Goal: Task Accomplishment & Management: Manage account settings

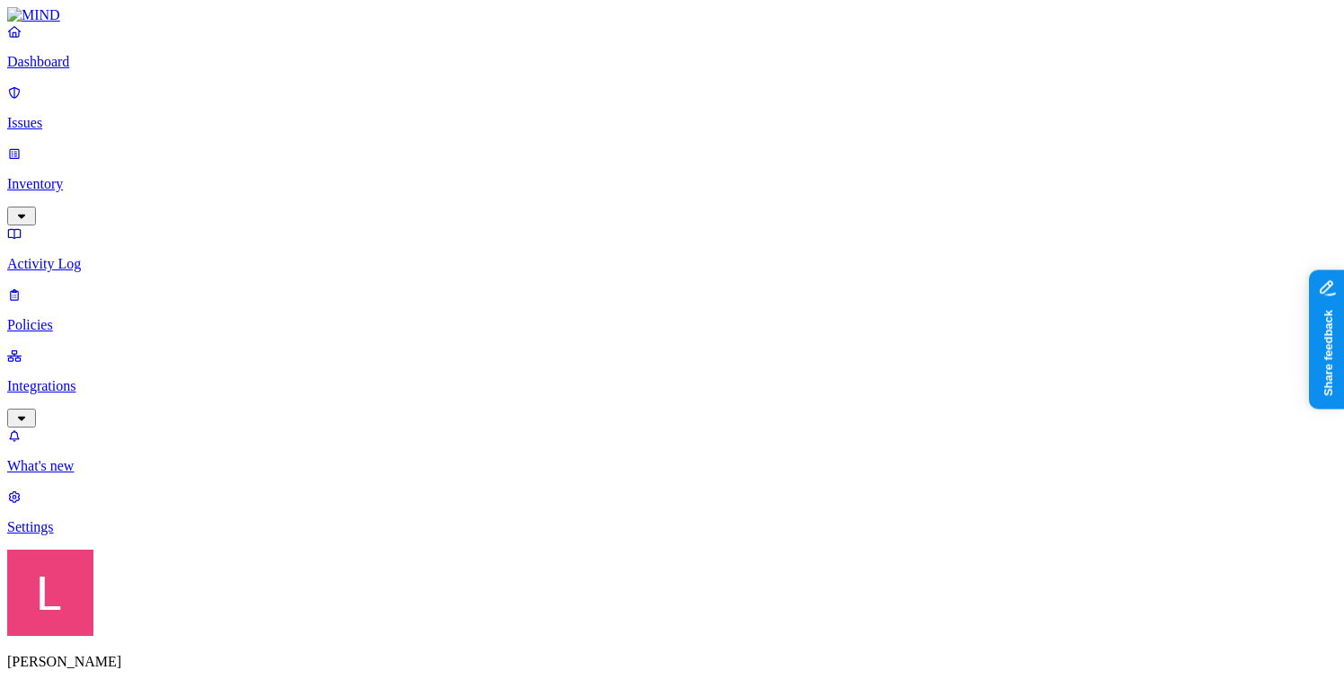
type input "ssn"
click at [282, 172] on div "All" at bounding box center [345, 164] width 173 height 16
type input "ssn"
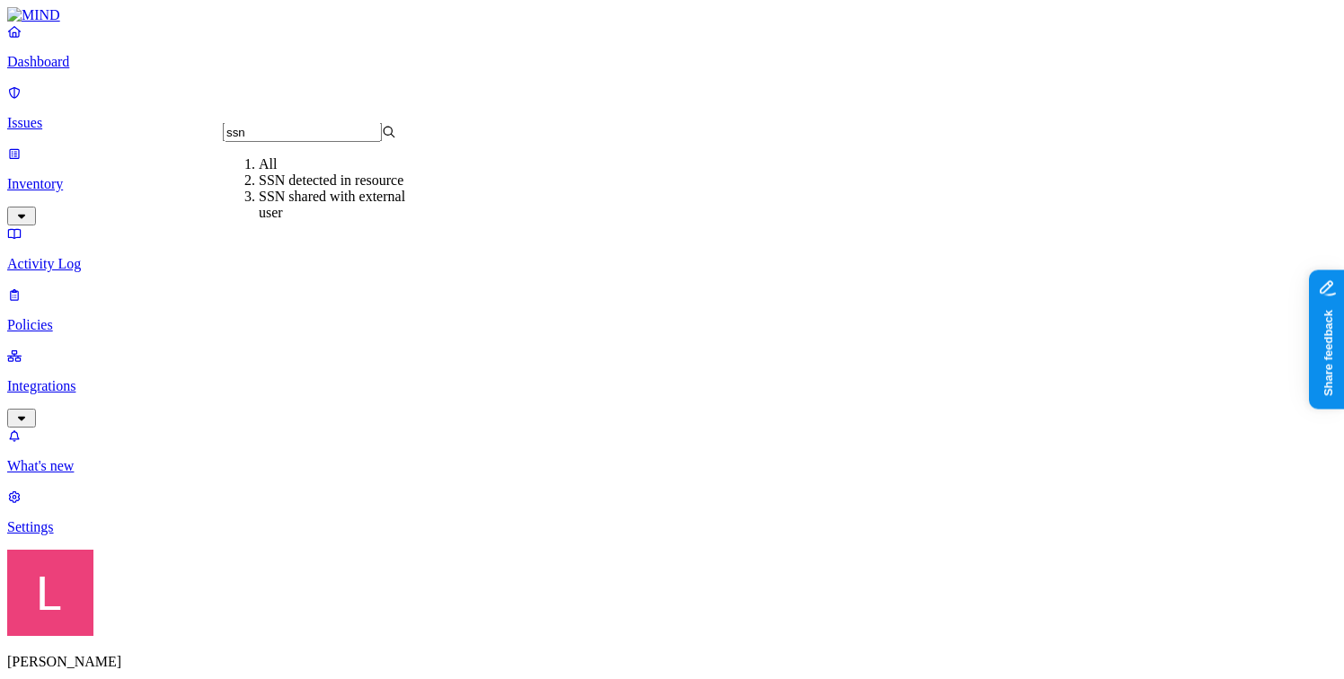
click at [274, 189] on div "SSN detected in resource" at bounding box center [345, 180] width 173 height 16
type input "ssn"
click at [309, 221] on div "SSN shared with external user" at bounding box center [345, 205] width 173 height 32
click at [119, 378] on p "Integrations" at bounding box center [671, 386] width 1329 height 16
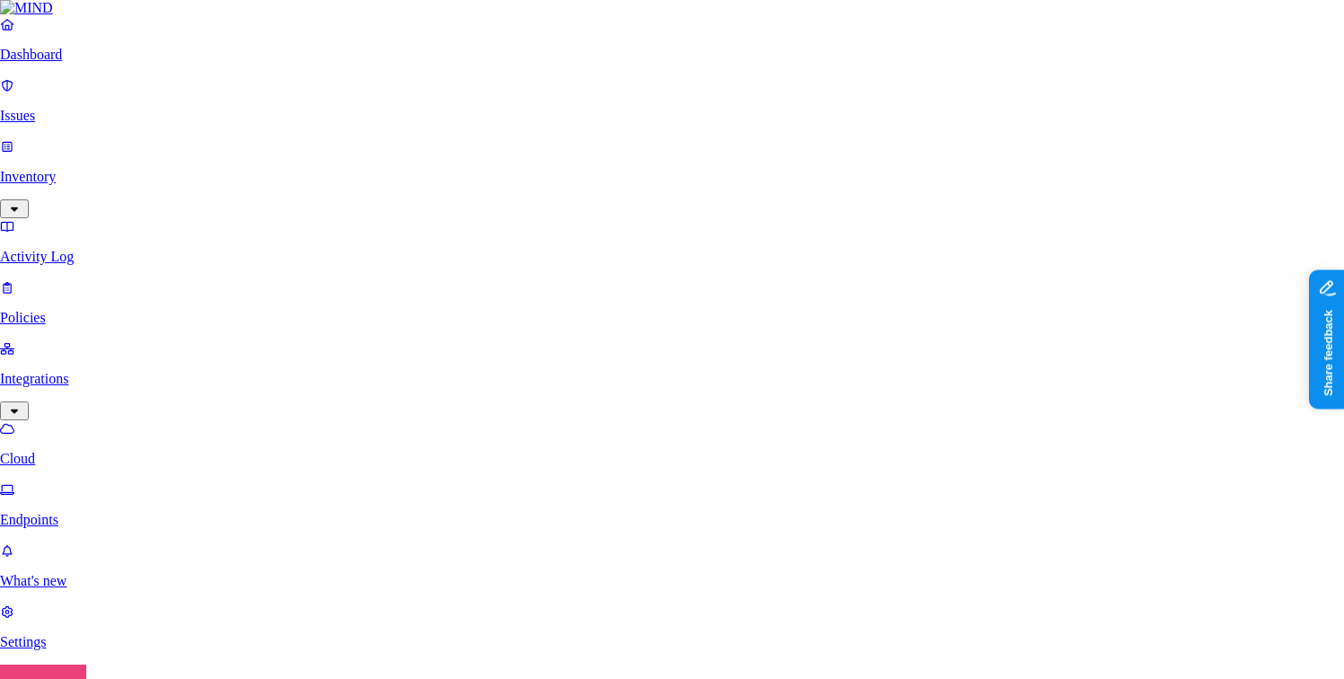
scroll to position [659, 0]
click at [173, 652] on html "Dashboard Issues Inventory Activity Log Policies Integrations Cloud Endpoints W…" at bounding box center [672, 633] width 1344 height 1267
click at [199, 600] on div "Logout" at bounding box center [154, 592] width 118 height 16
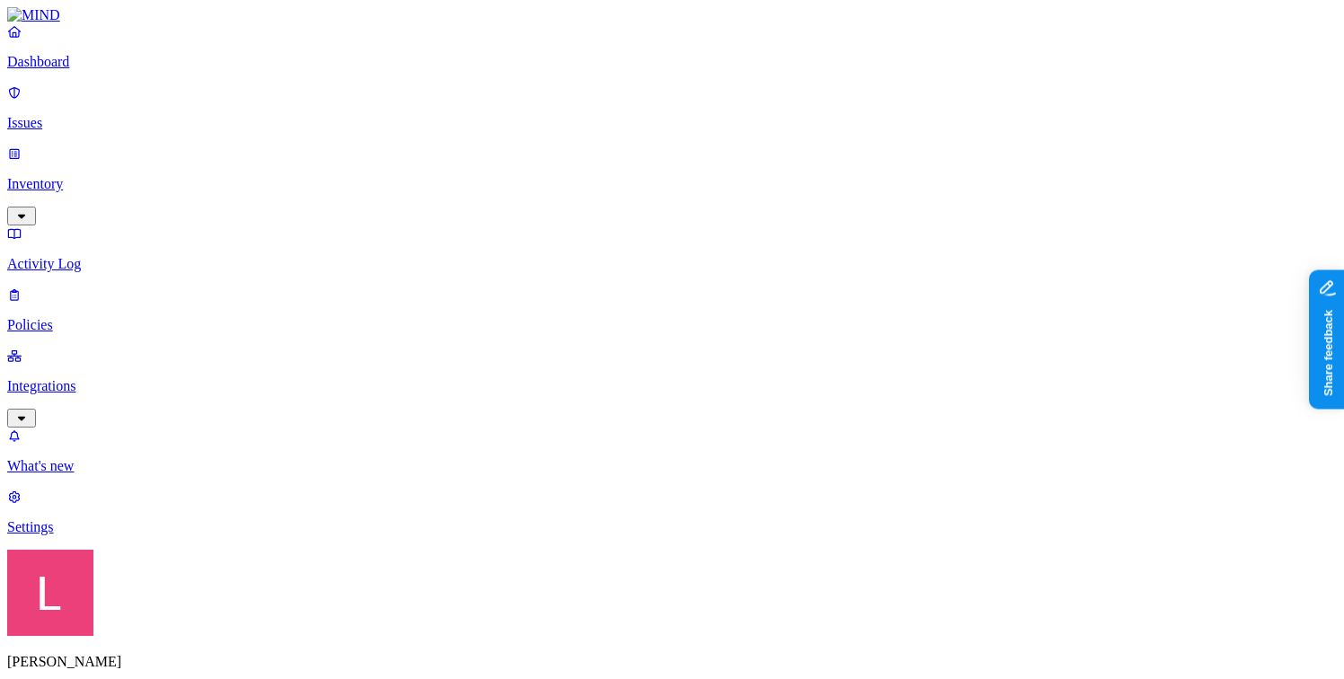
click at [119, 378] on p "Integrations" at bounding box center [671, 386] width 1329 height 16
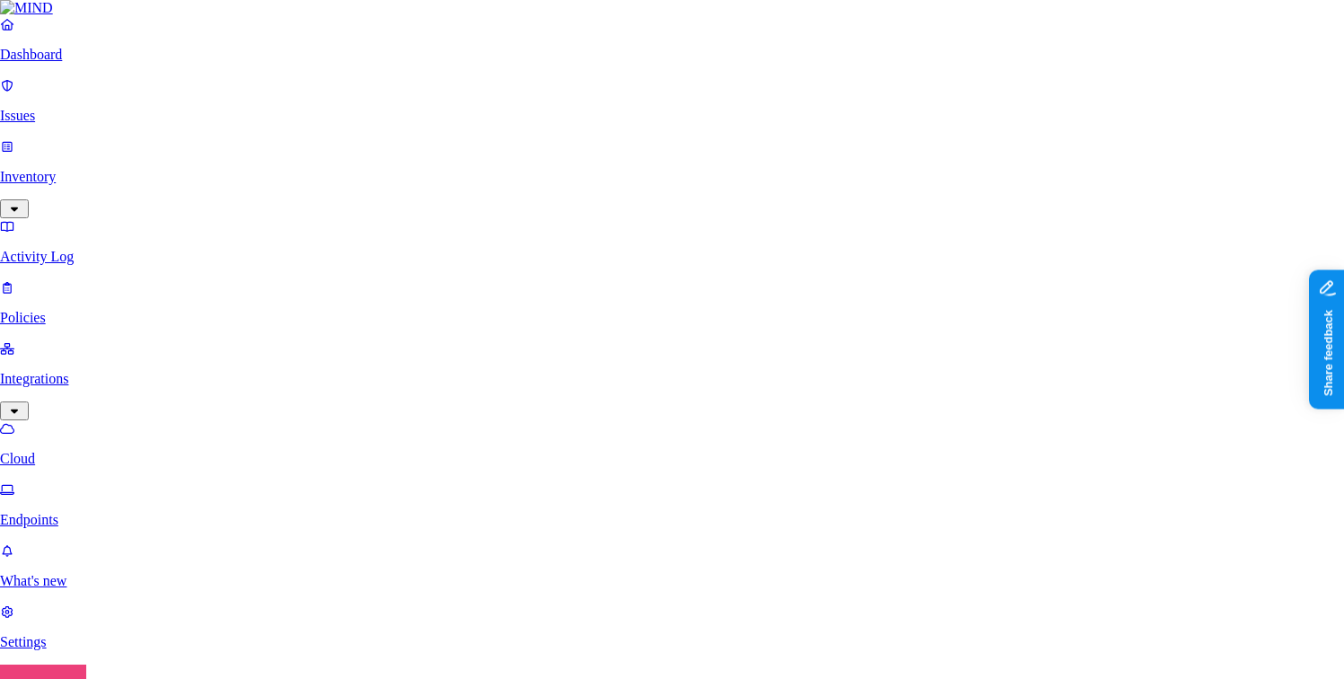
scroll to position [203, 0]
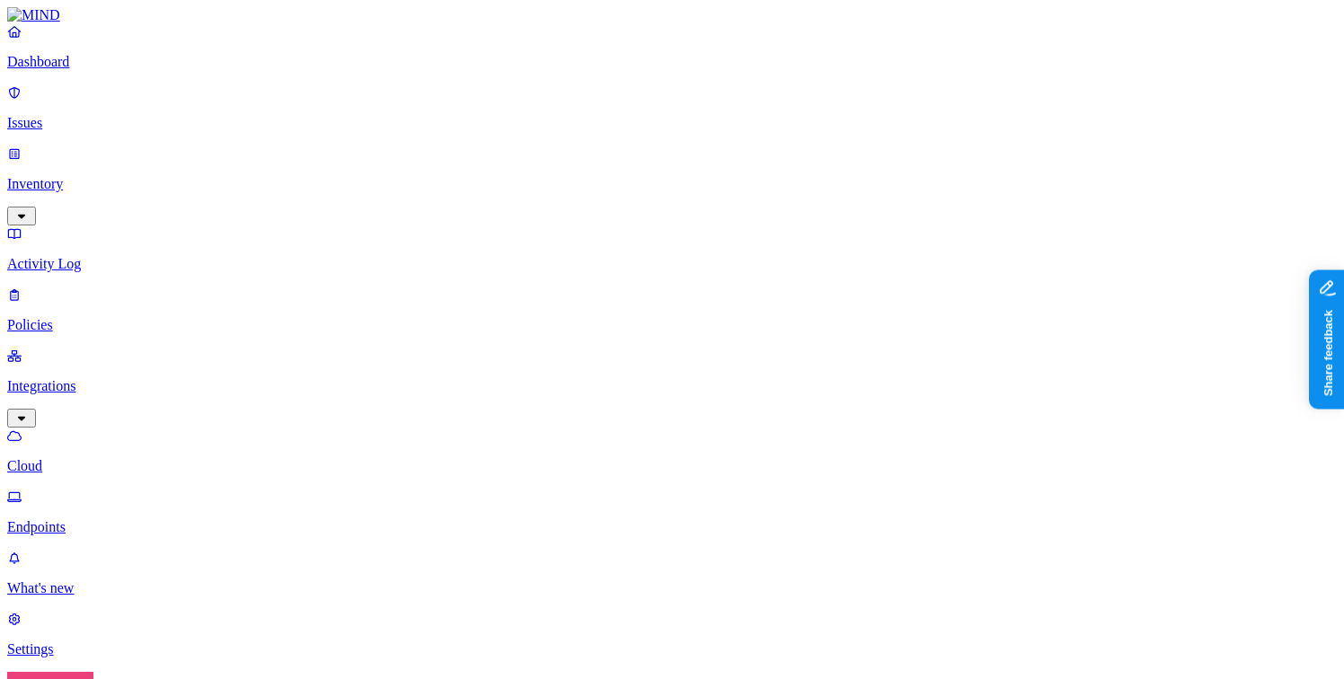
click at [119, 317] on p "Policies" at bounding box center [671, 325] width 1329 height 16
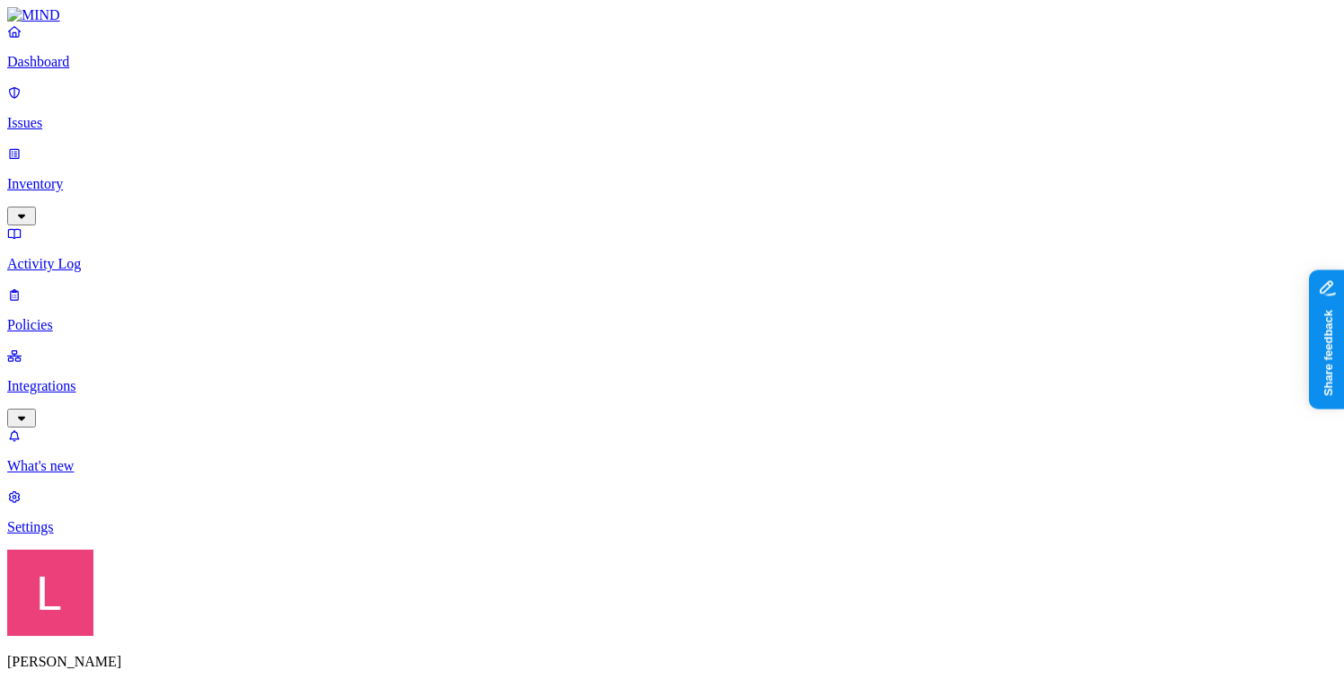
scroll to position [109, 0]
drag, startPoint x: 488, startPoint y: 96, endPoint x: 604, endPoint y: 118, distance: 117.9
click at [93, 115] on p "Issues" at bounding box center [671, 123] width 1329 height 16
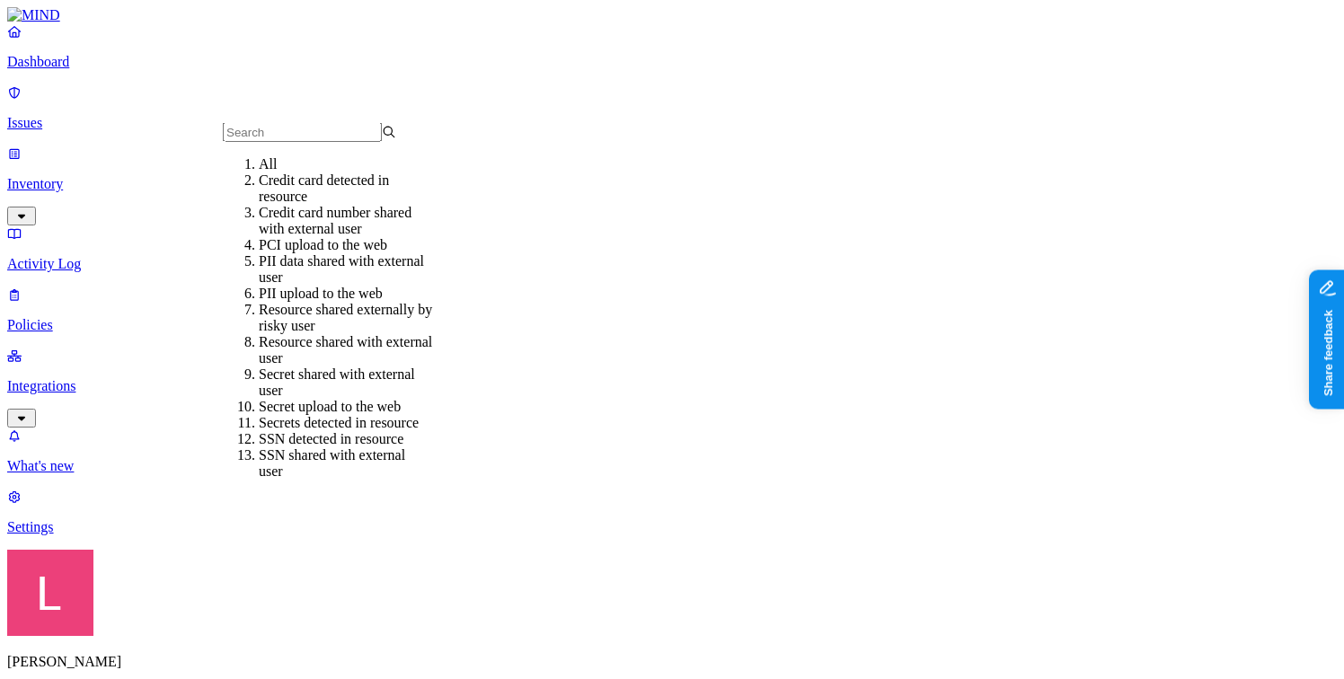
click at [331, 202] on div "Credit card detected in resource" at bounding box center [345, 188] width 173 height 32
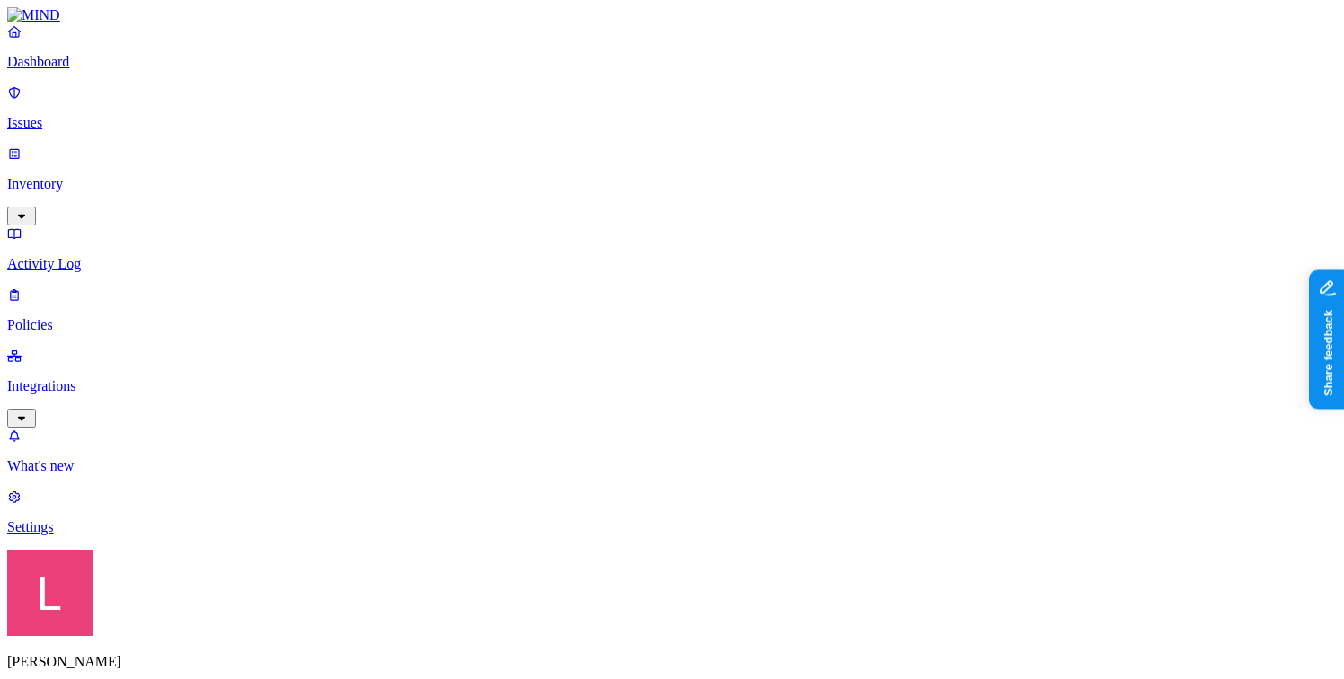
click at [107, 70] on p "Dashboard" at bounding box center [671, 62] width 1329 height 16
click at [98, 287] on link "Policies" at bounding box center [671, 310] width 1329 height 47
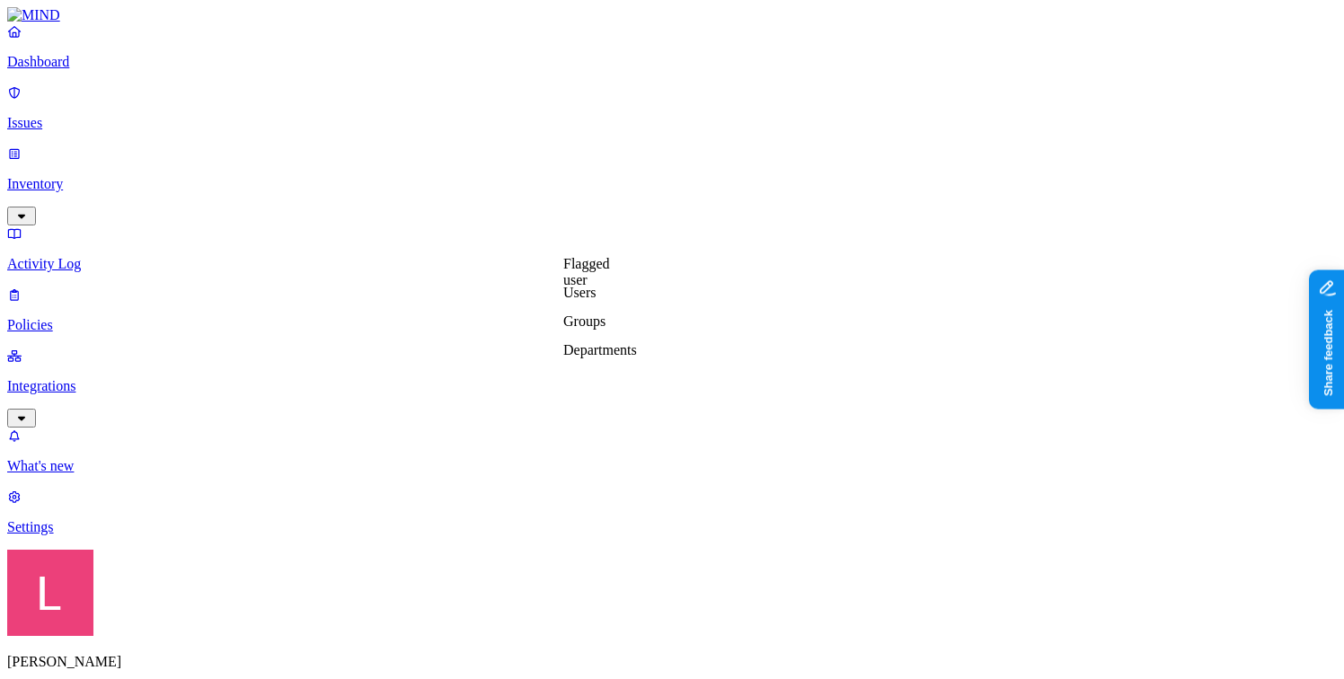
click at [637, 357] on label "Departments" at bounding box center [600, 349] width 74 height 15
